Goal: Information Seeking & Learning: Find specific fact

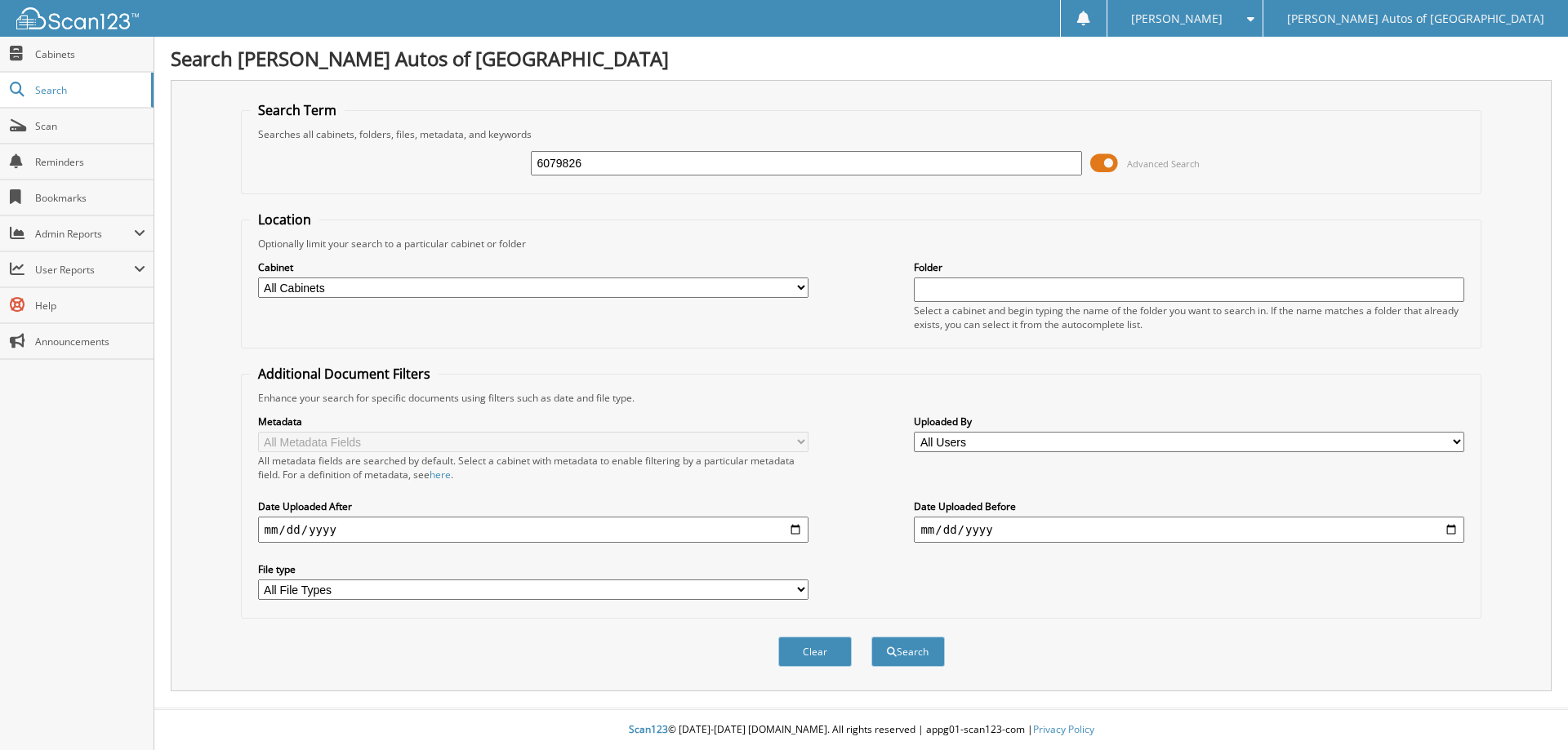
type input "6079826"
click at [872, 637] on button "Search" at bounding box center [908, 652] width 73 height 30
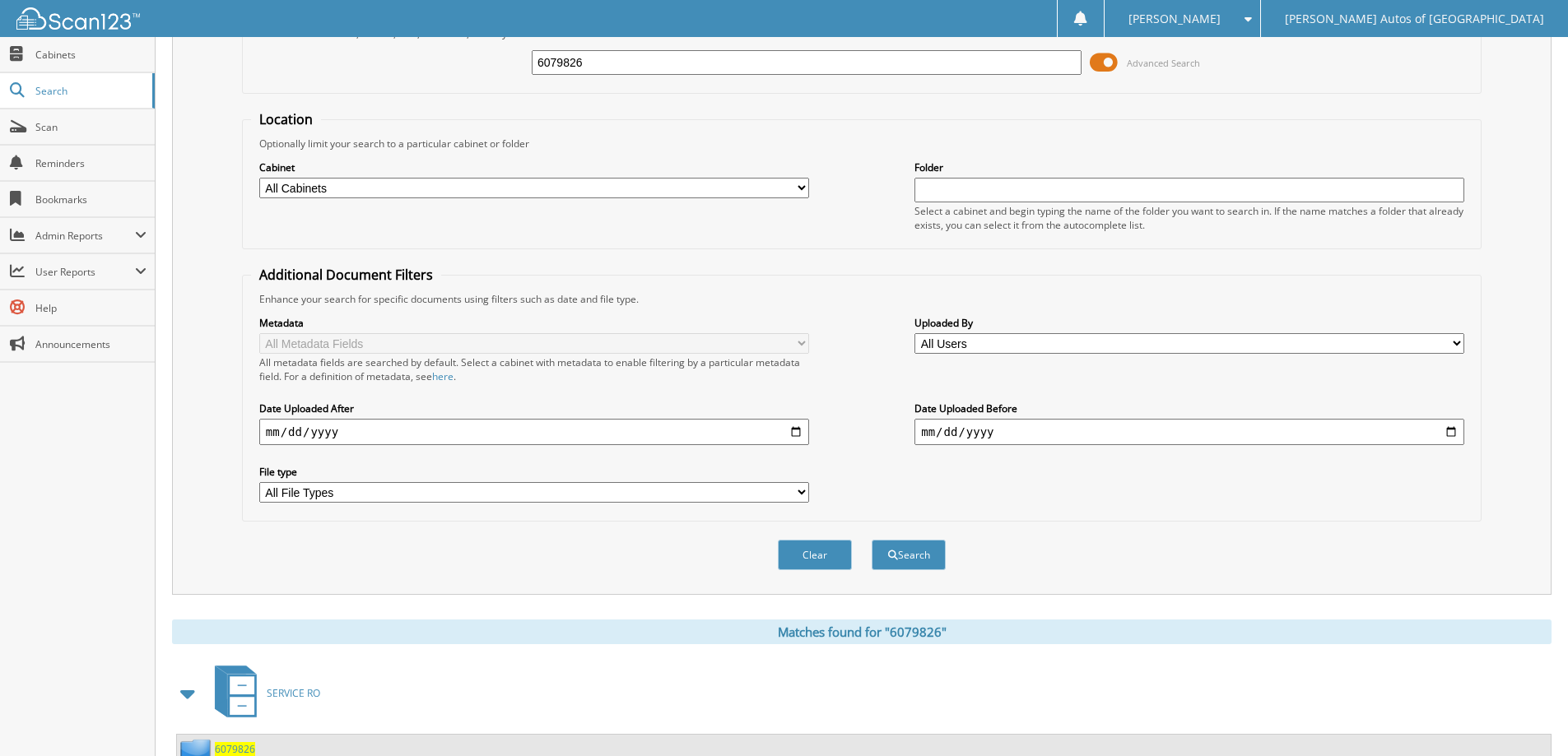
scroll to position [324, 0]
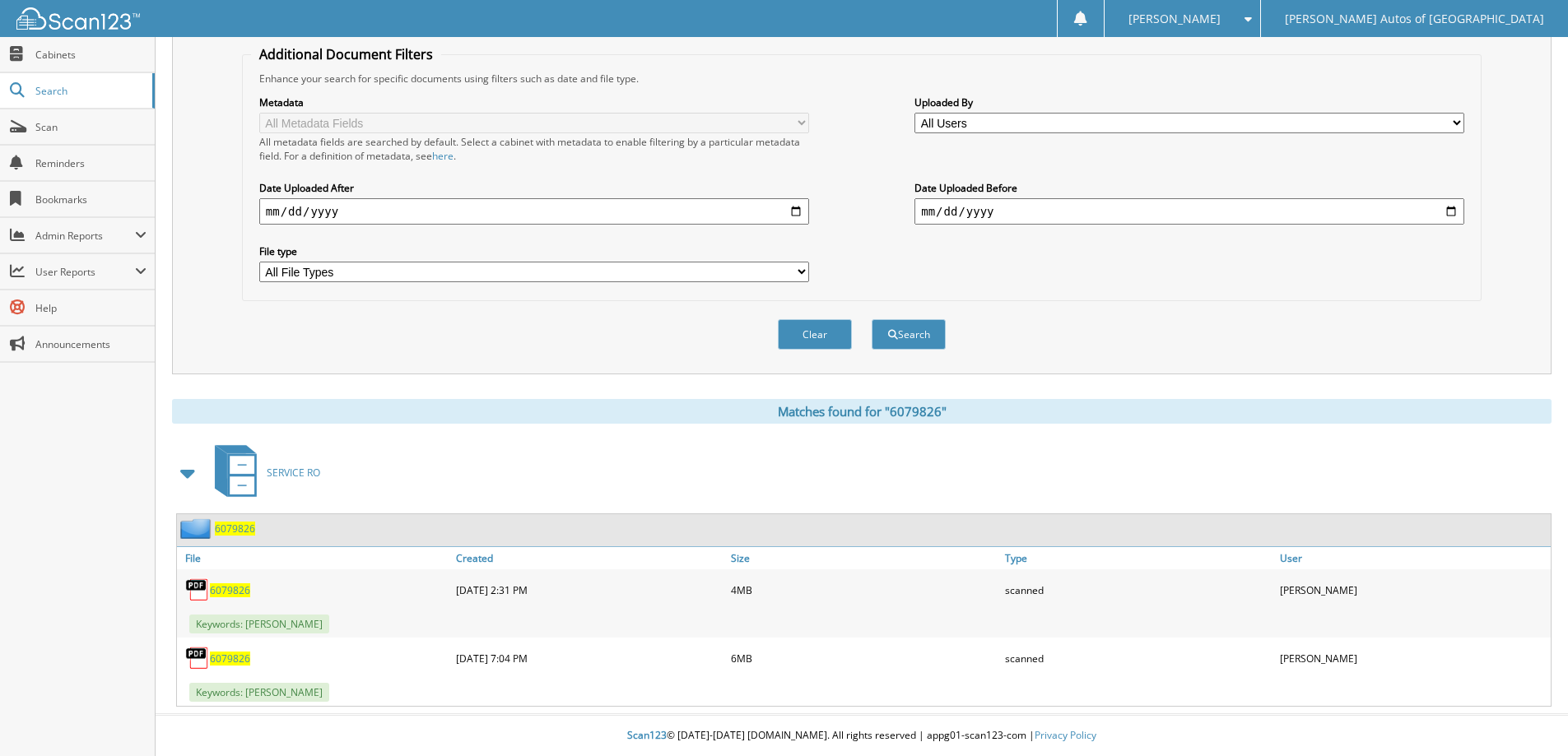
click at [239, 533] on span "6079826" at bounding box center [235, 528] width 40 height 14
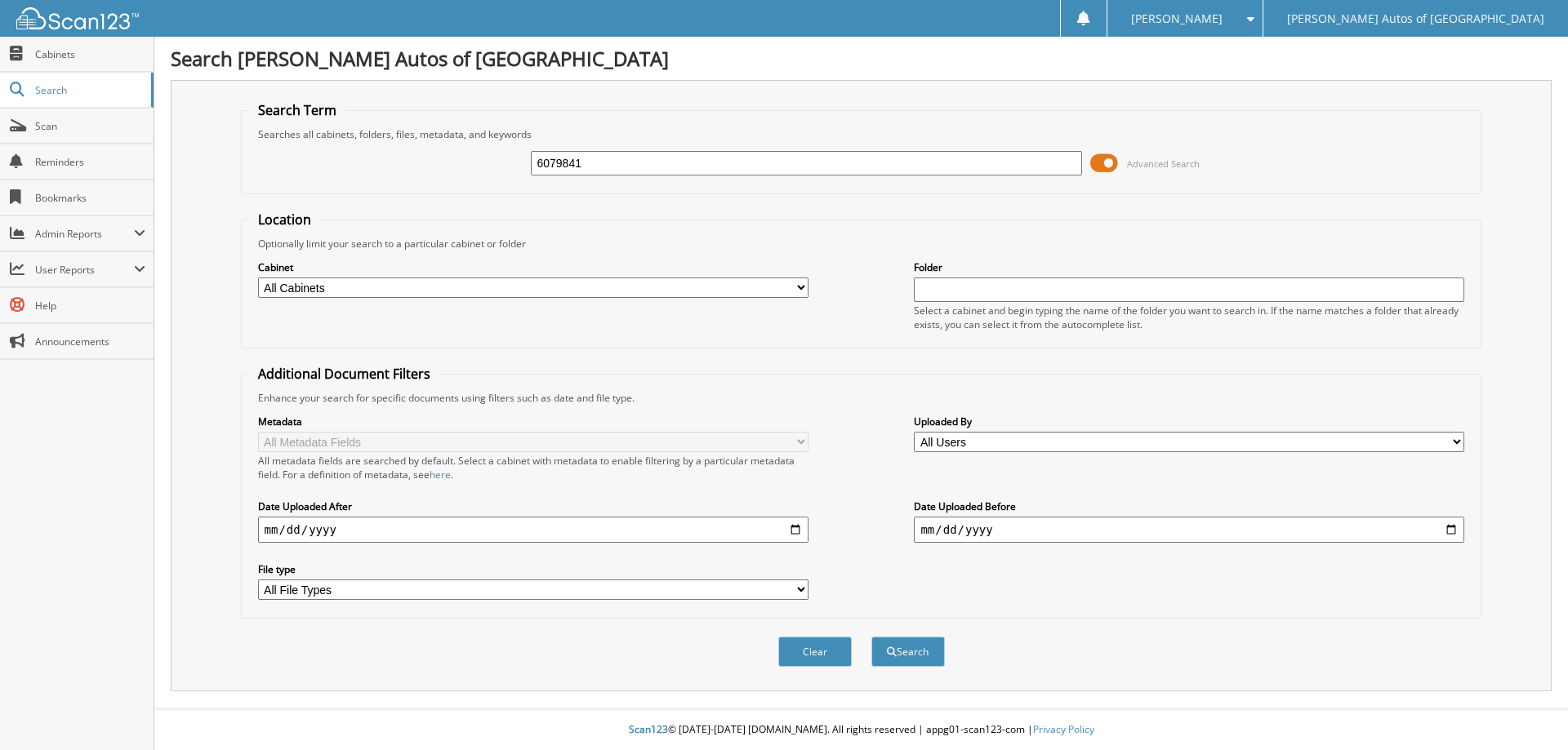
type input "6079841"
click at [872, 637] on button "Search" at bounding box center [908, 652] width 73 height 30
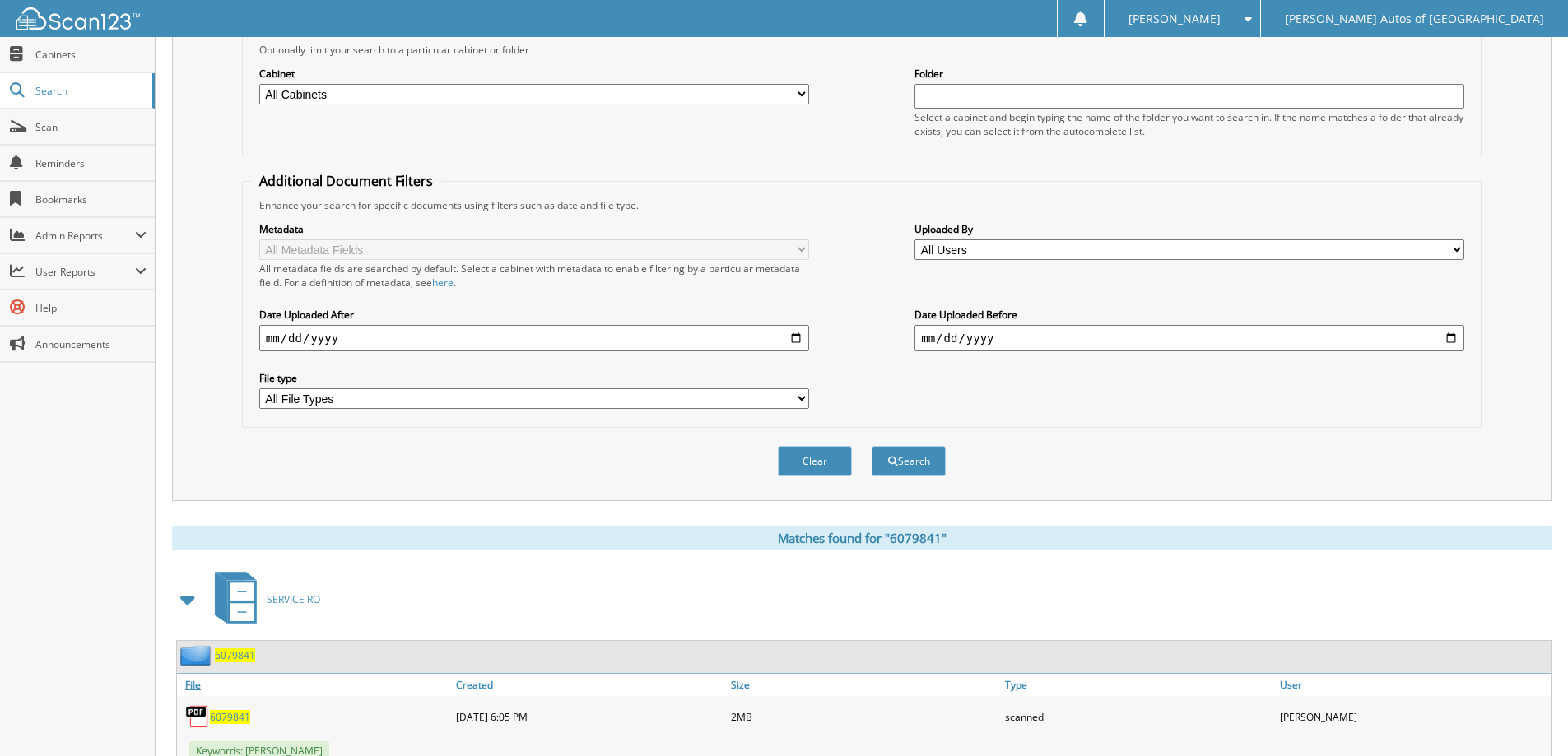
scroll to position [324, 0]
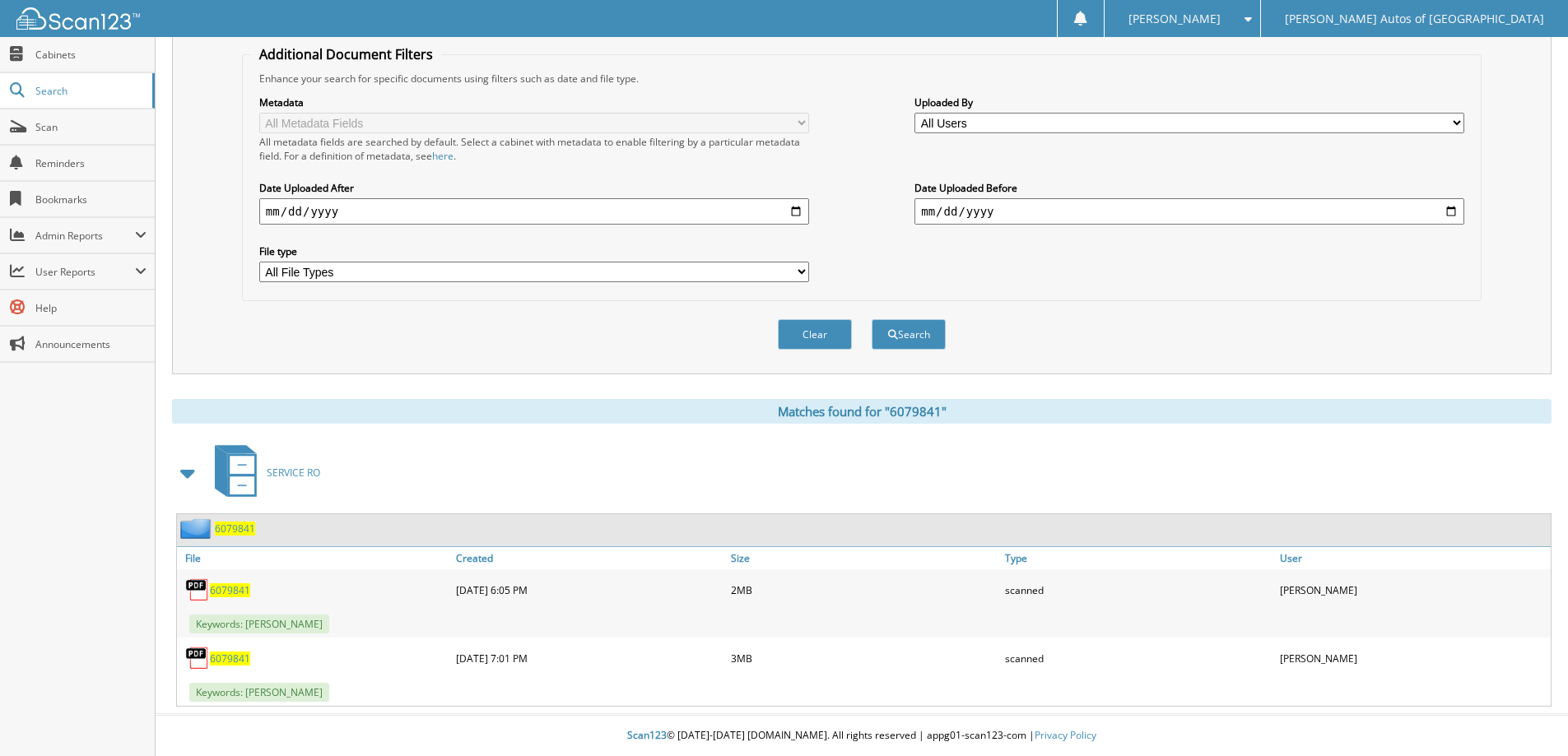
click at [236, 661] on span "6079841" at bounding box center [229, 658] width 40 height 14
click at [228, 529] on span "6079841" at bounding box center [235, 528] width 40 height 14
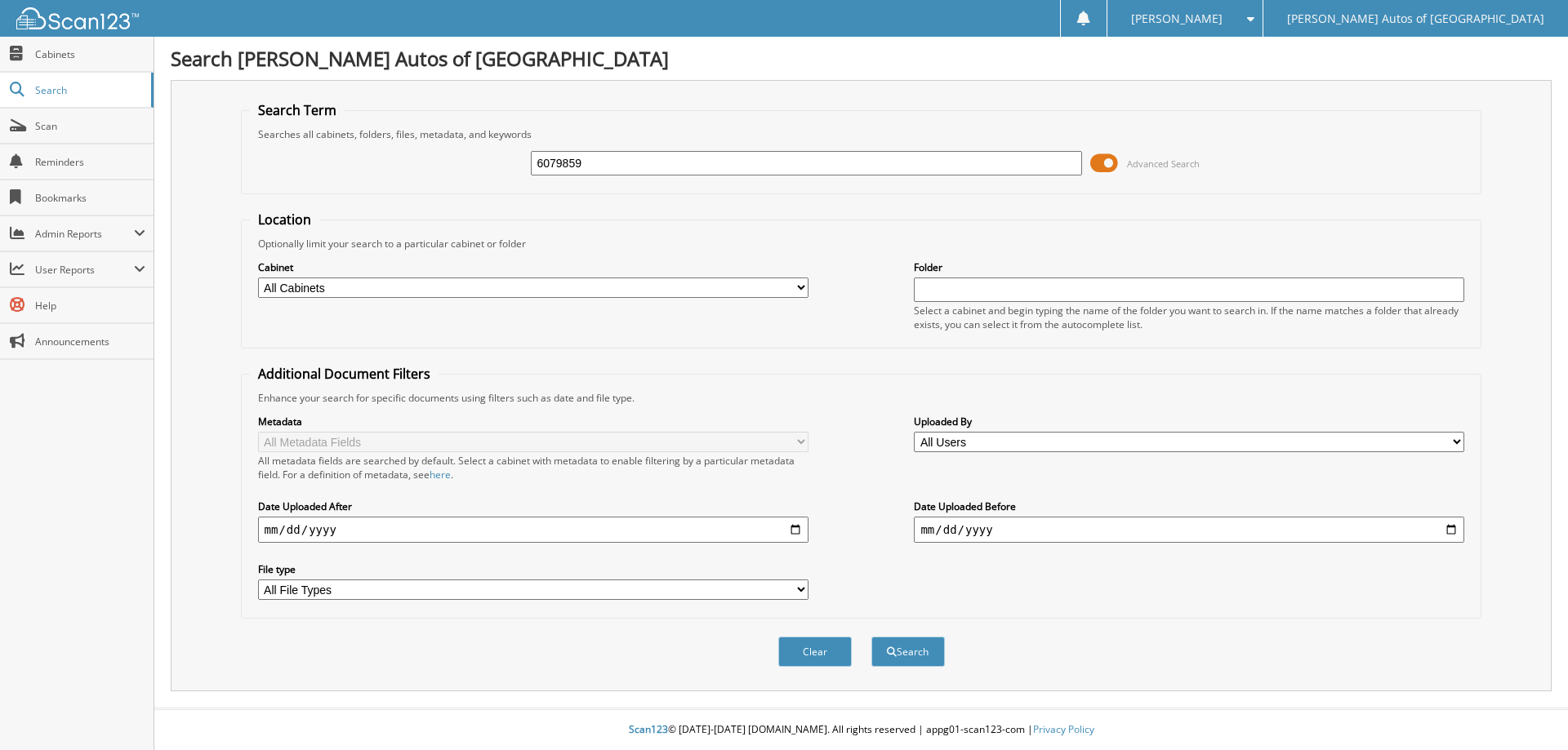
type input "6079859"
click at [872, 637] on button "Search" at bounding box center [908, 652] width 73 height 30
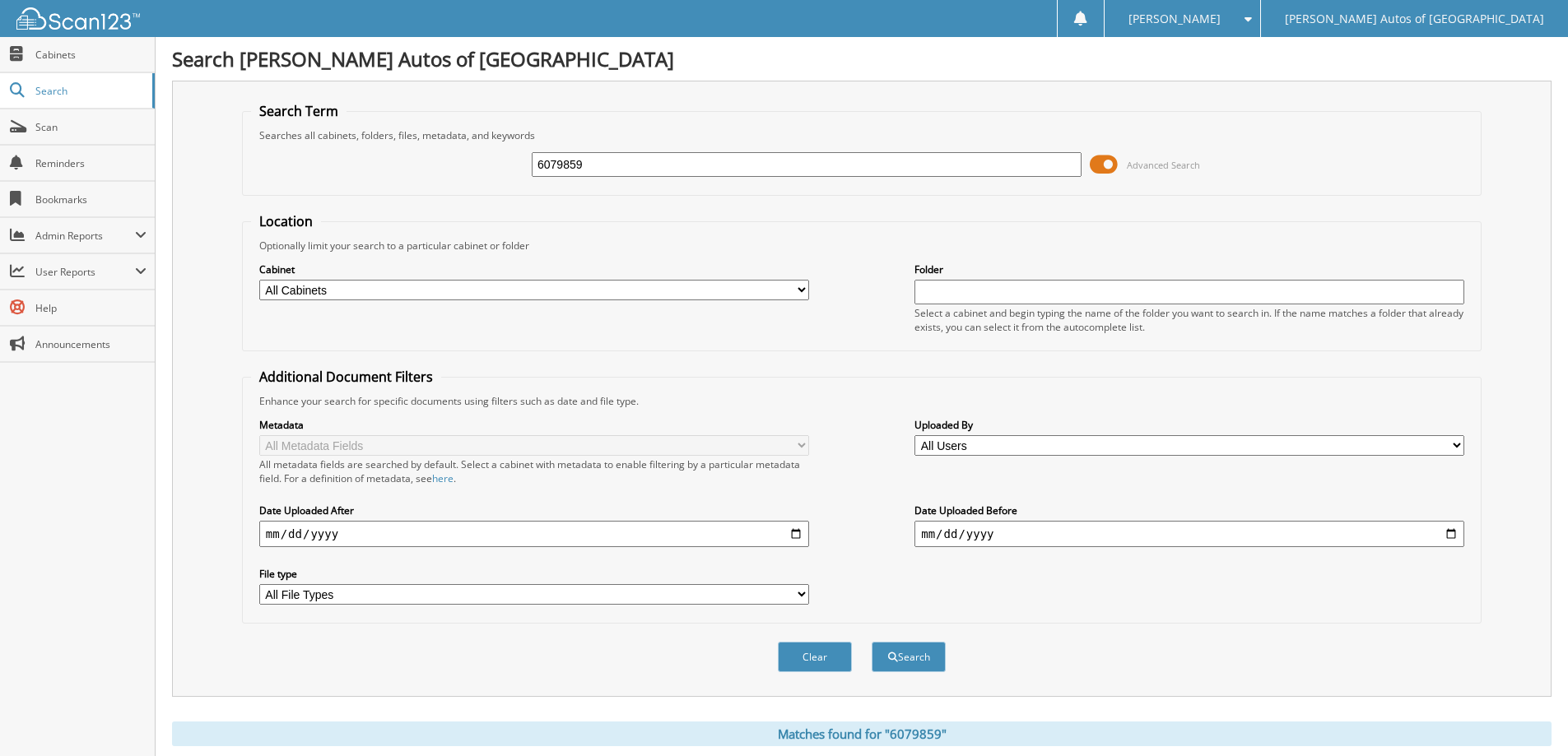
scroll to position [324, 0]
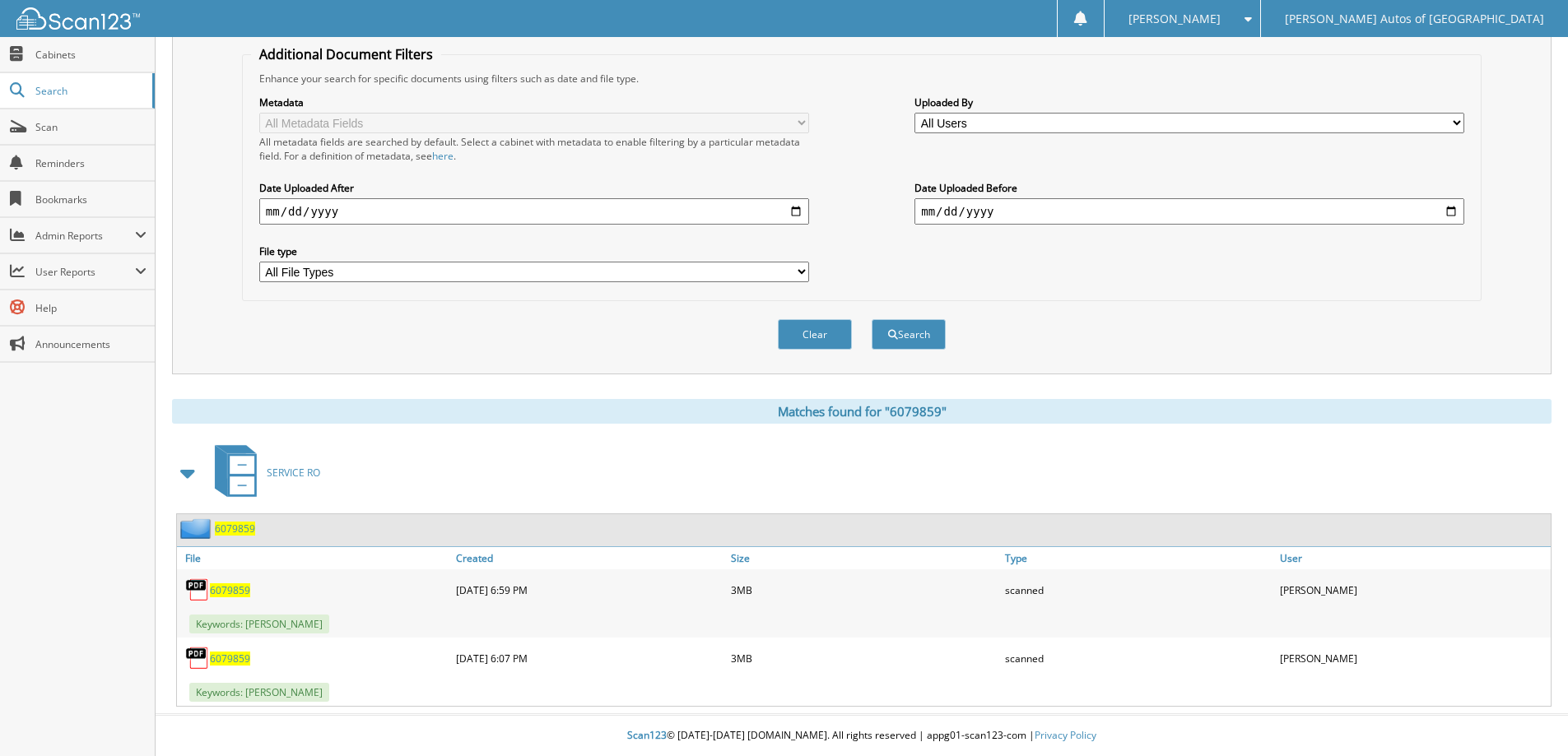
click at [246, 516] on div "6079859" at bounding box center [863, 530] width 1374 height 32
click at [246, 522] on span "6079859" at bounding box center [235, 528] width 40 height 14
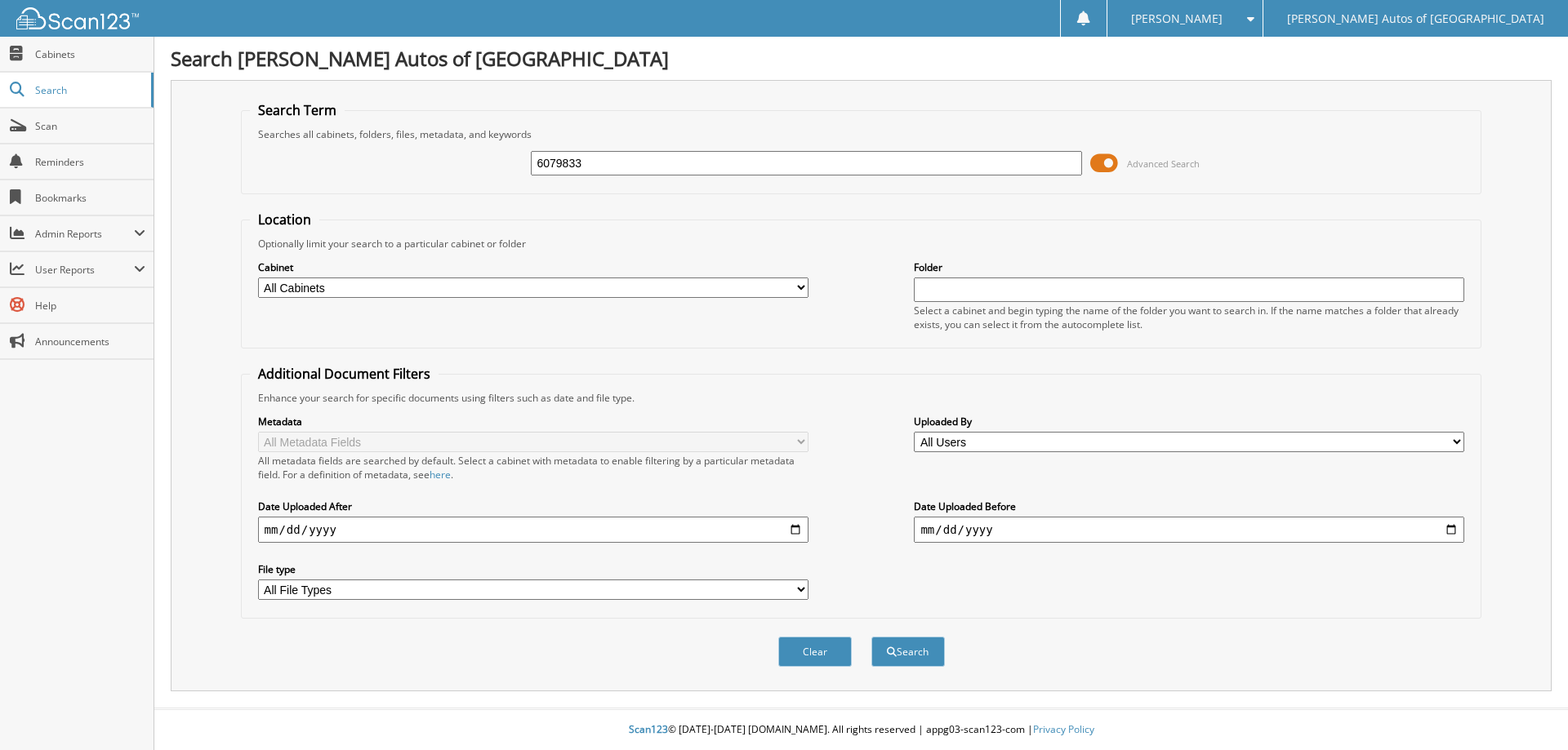
type input "6079833"
click at [872, 637] on button "Search" at bounding box center [908, 652] width 73 height 30
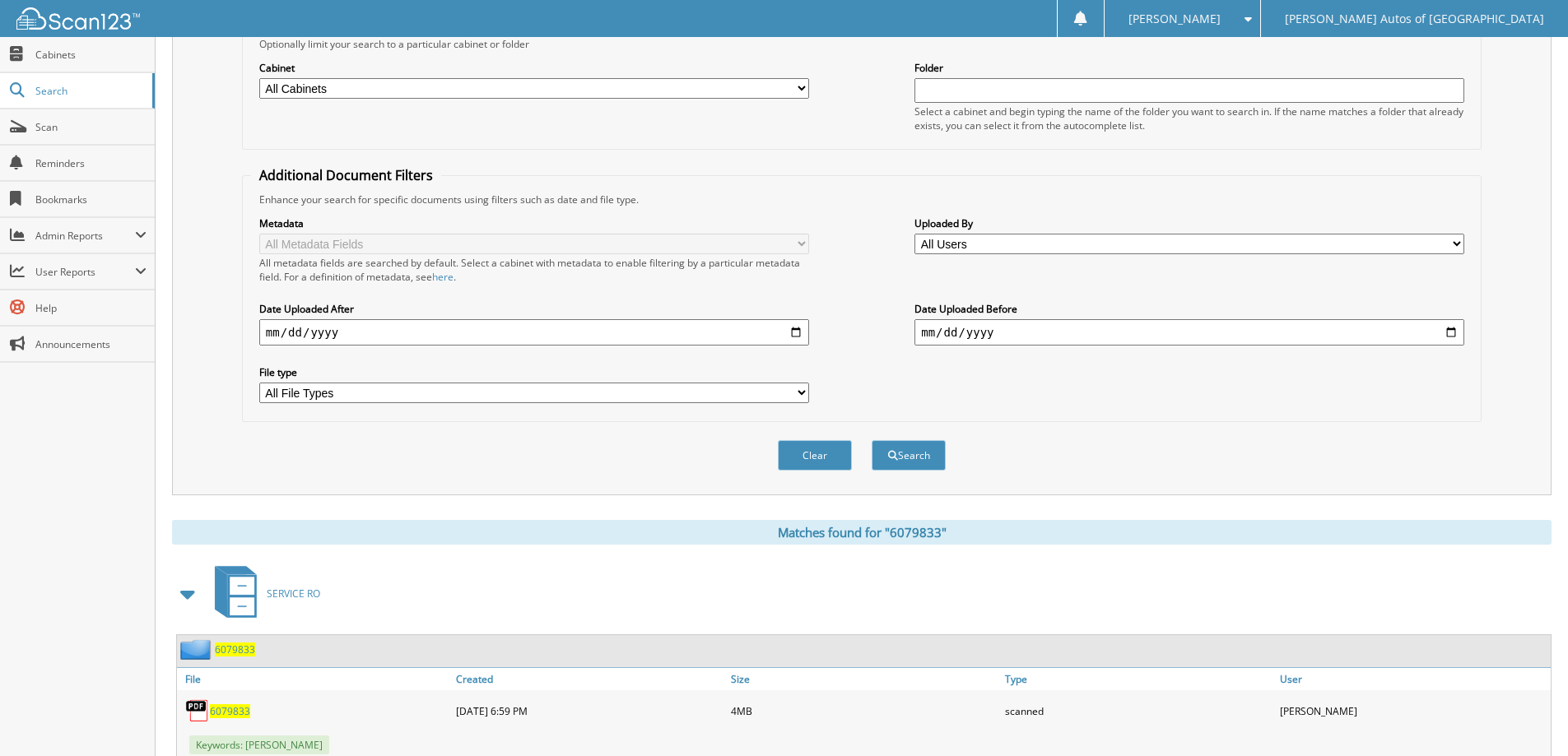
scroll to position [324, 0]
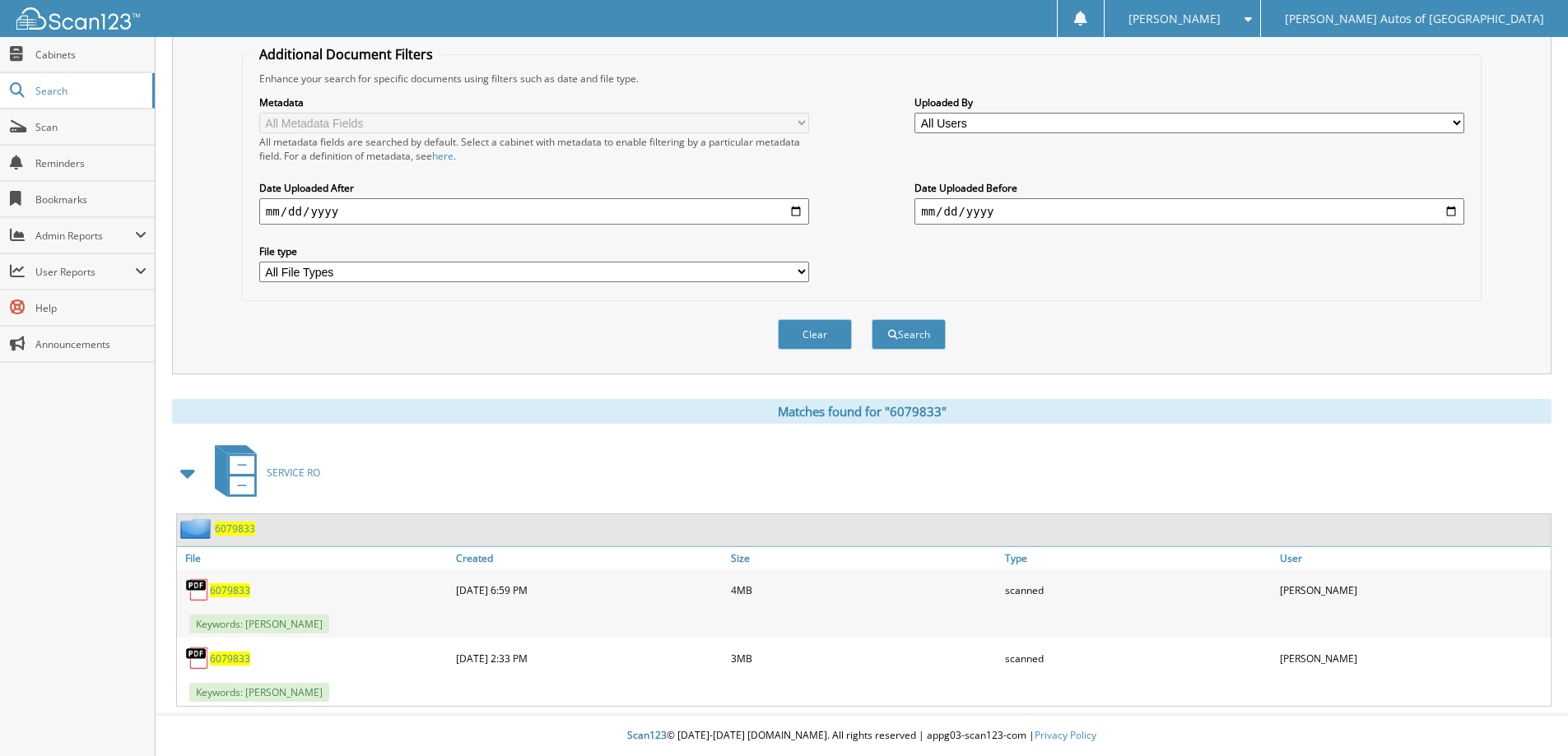
click at [248, 533] on span "6079833" at bounding box center [235, 528] width 40 height 14
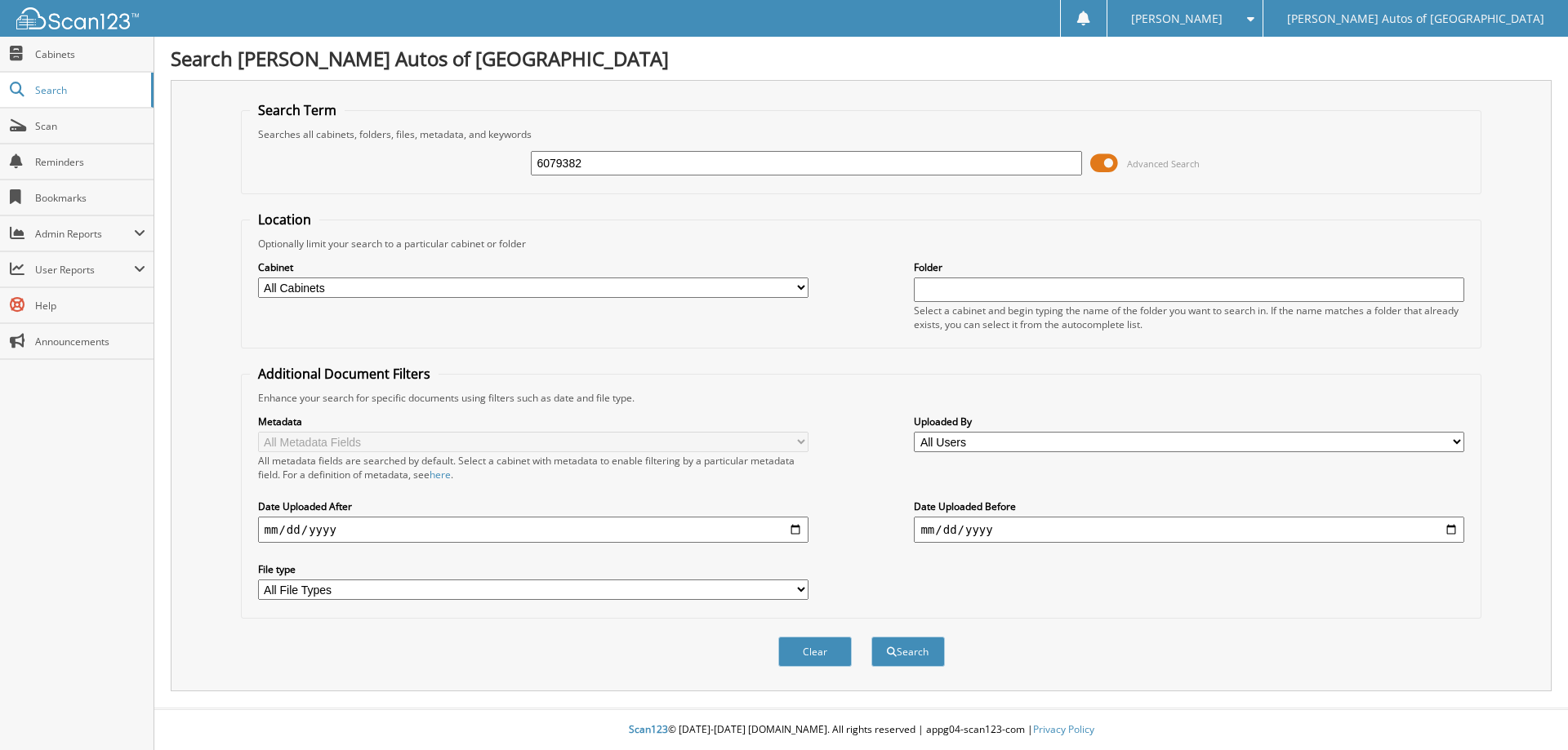
type input "6079382"
click at [872, 637] on button "Search" at bounding box center [908, 652] width 73 height 30
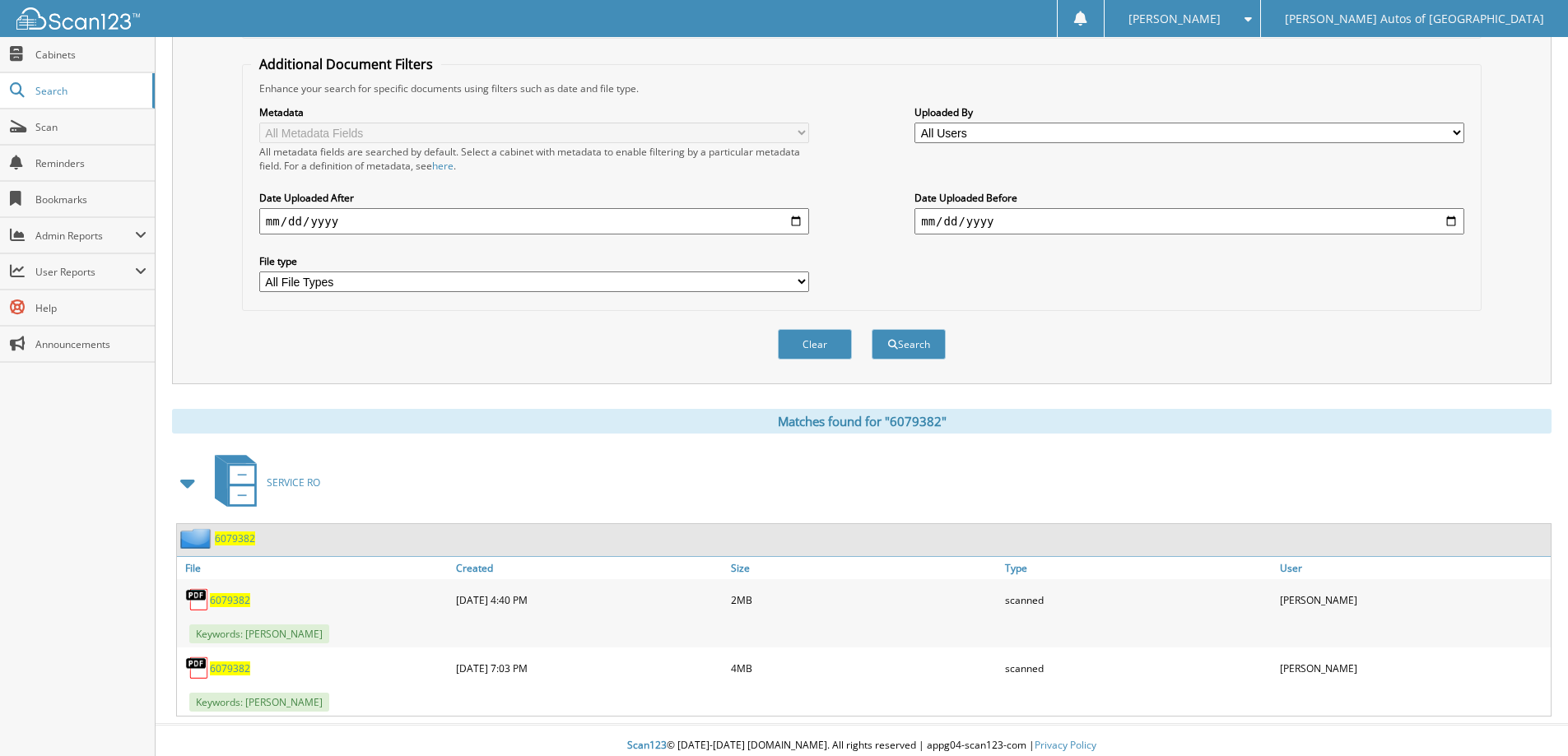
scroll to position [324, 0]
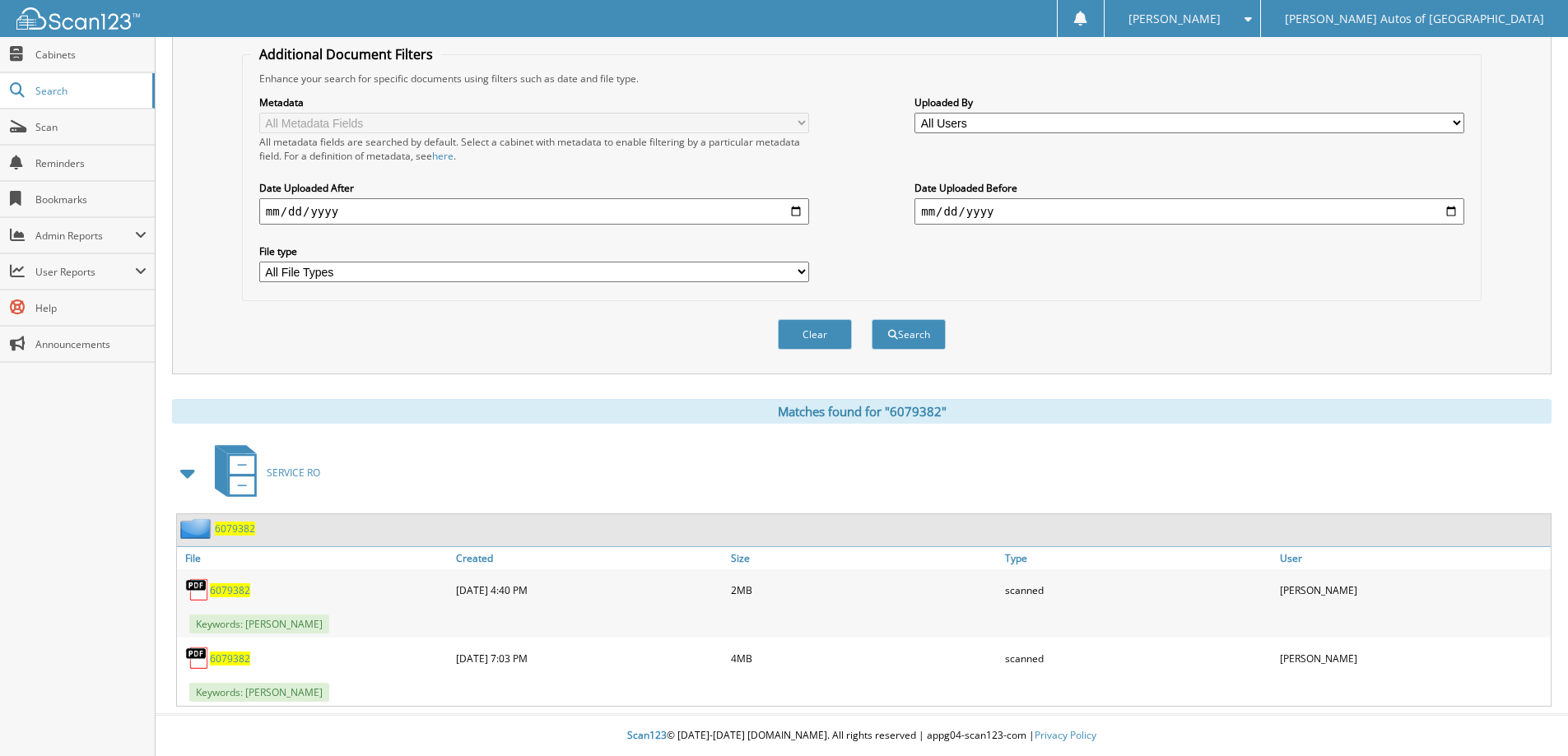
click at [238, 534] on span "6079382" at bounding box center [235, 528] width 40 height 14
